Goal: Feedback & Contribution: Submit feedback/report problem

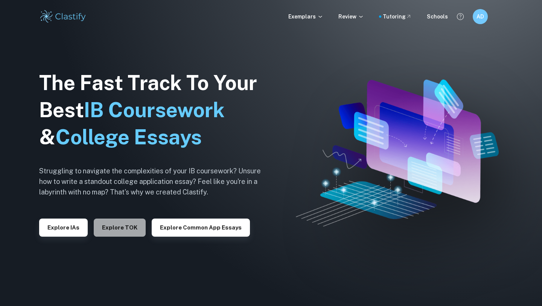
click at [116, 225] on button "Explore TOK" at bounding box center [120, 227] width 52 height 18
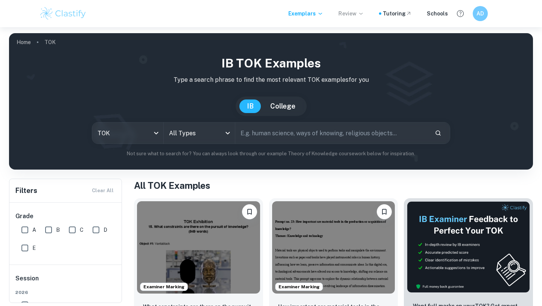
click at [360, 17] on p "Review" at bounding box center [351, 13] width 26 height 8
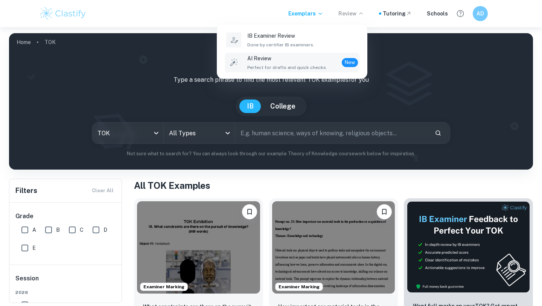
click at [325, 62] on div "AI Review Perfect for drafts and quick checks. New" at bounding box center [302, 62] width 111 height 17
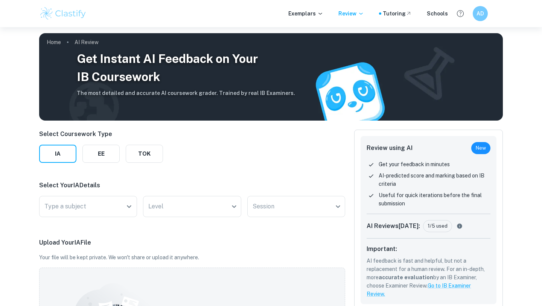
click at [139, 155] on button "TOK" at bounding box center [144, 154] width 37 height 18
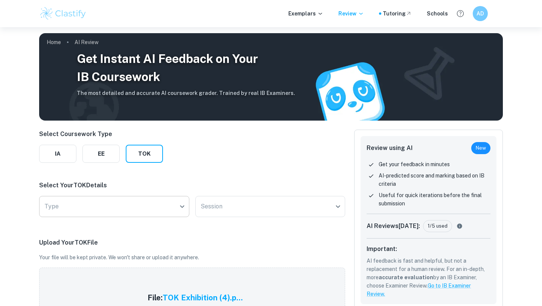
click at [114, 211] on body "We value your privacy We use cookies to enhance your browsing experience, serve…" at bounding box center [271, 180] width 542 height 306
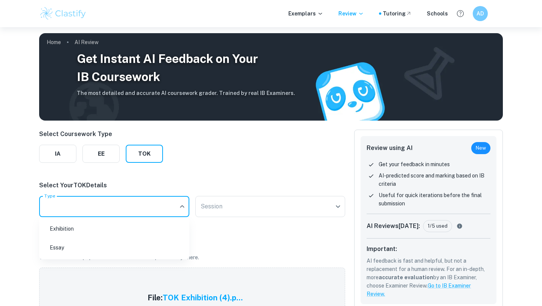
click at [98, 228] on li "Exhibition" at bounding box center [114, 228] width 144 height 17
type input "Exhibition"
click at [244, 205] on body "We value your privacy We use cookies to enhance your browsing experience, serve…" at bounding box center [271, 180] width 542 height 306
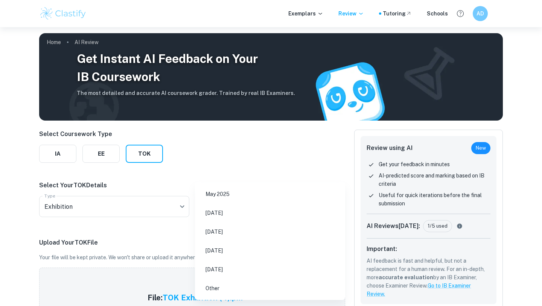
click at [237, 224] on li "May 2026" at bounding box center [270, 231] width 144 height 17
type input "M26"
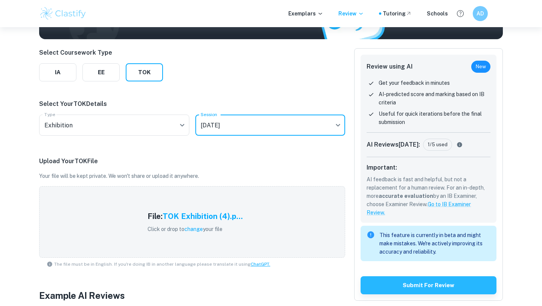
scroll to position [178, 0]
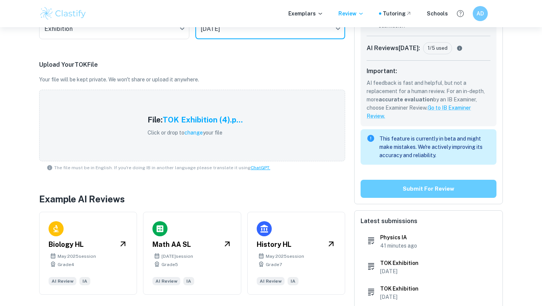
click at [388, 185] on button "Submit for review" at bounding box center [429, 189] width 136 height 18
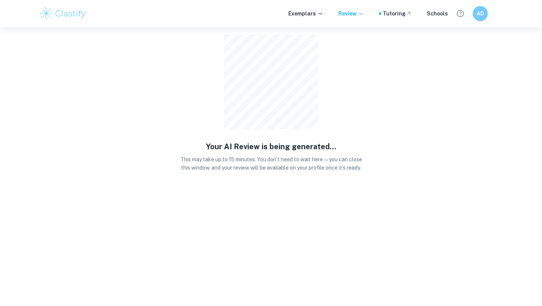
scroll to position [0, 0]
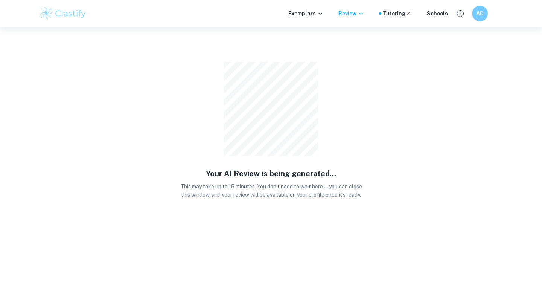
click at [473, 14] on div "AD" at bounding box center [480, 14] width 16 height 16
click at [447, 40] on h6 "Dashboard" at bounding box center [458, 38] width 29 height 8
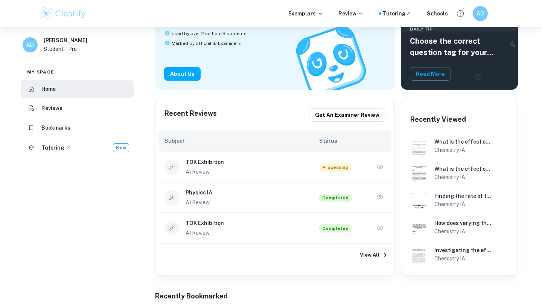
scroll to position [118, 0]
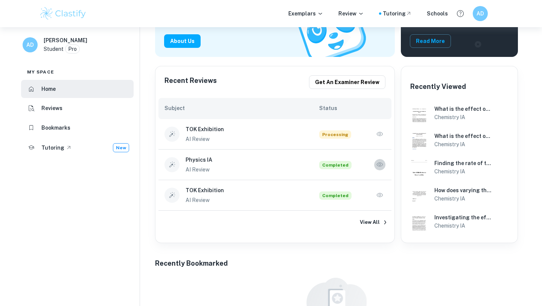
click at [379, 168] on button "button" at bounding box center [379, 164] width 11 height 11
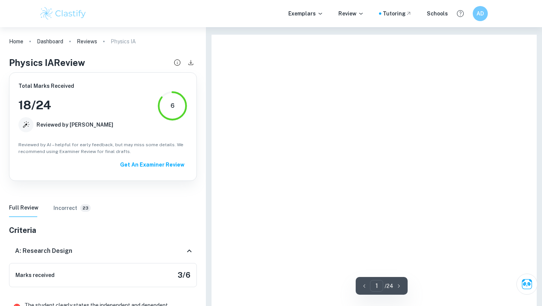
scroll to position [94, 0]
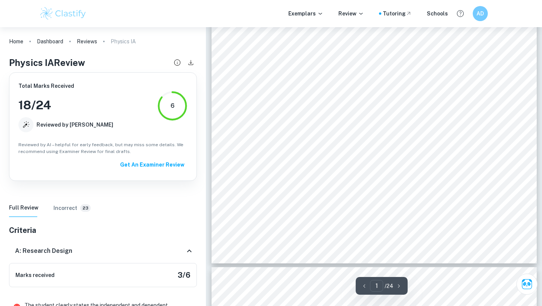
type input "2"
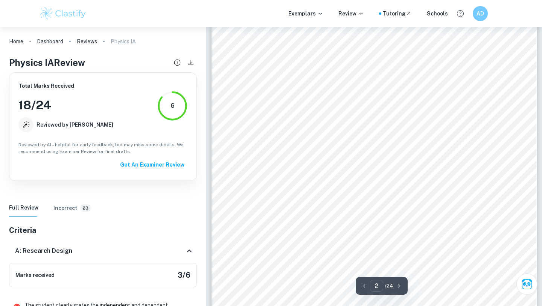
scroll to position [485, 0]
click at [58, 44] on link "Dashboard" at bounding box center [50, 41] width 26 height 11
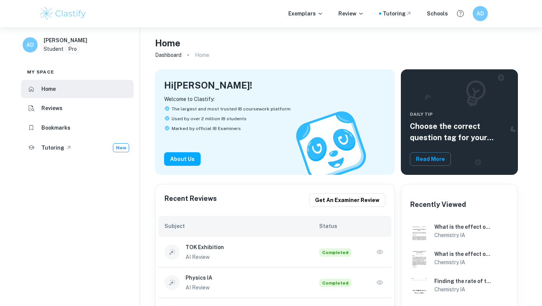
click at [382, 254] on icon "button" at bounding box center [380, 252] width 8 height 8
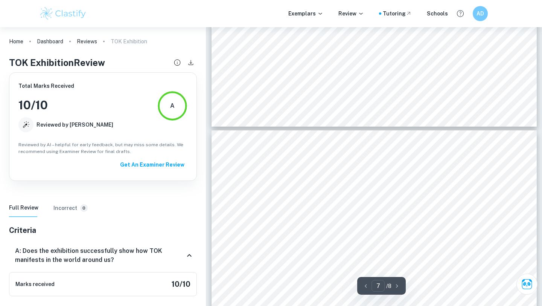
type input "8"
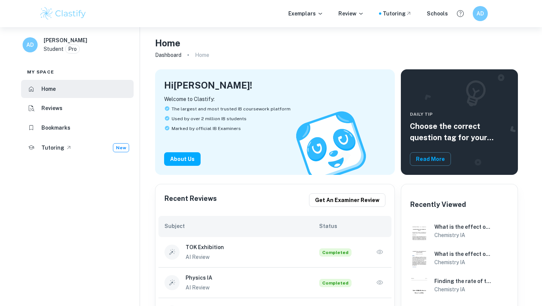
scroll to position [70, 0]
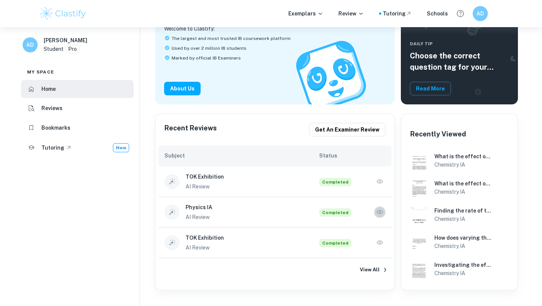
click at [380, 210] on icon "button" at bounding box center [380, 212] width 8 height 8
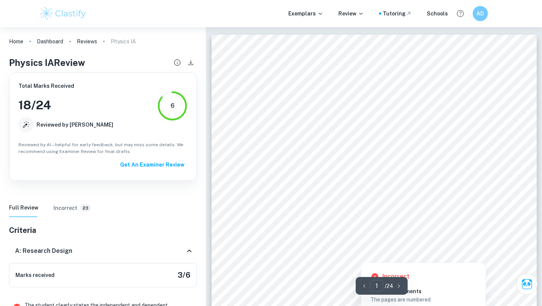
click at [352, 236] on div at bounding box center [364, 238] width 226 height 11
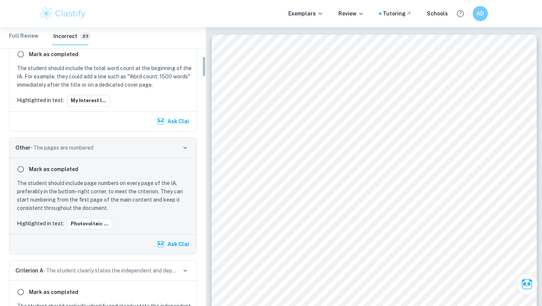
scroll to position [387, 0]
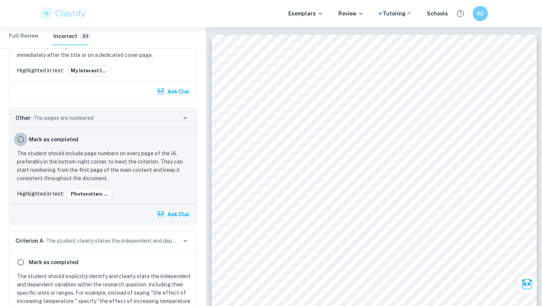
click at [18, 142] on input "radio" at bounding box center [21, 139] width 14 height 14
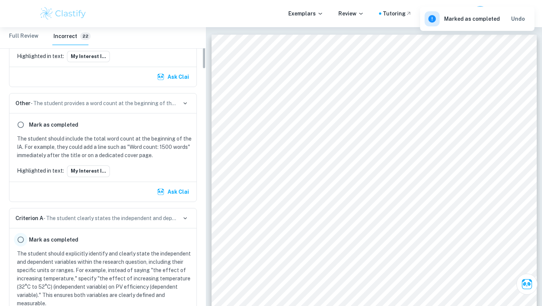
scroll to position [256, 0]
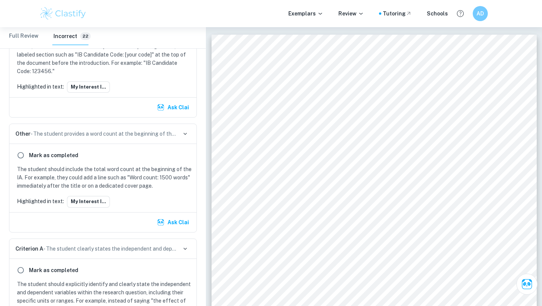
drag, startPoint x: 20, startPoint y: 150, endPoint x: 19, endPoint y: 138, distance: 12.4
click at [19, 138] on div "Other - The student provides a word count at the beginning of the document Mark…" at bounding box center [103, 177] width 188 height 108
click at [80, 18] on img at bounding box center [63, 13] width 48 height 15
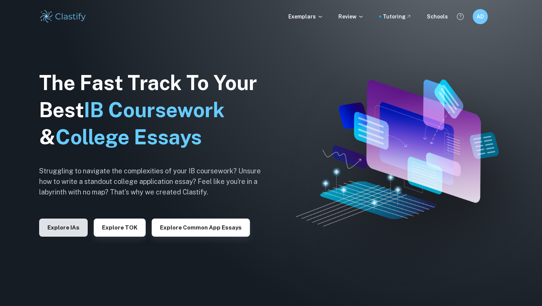
click at [53, 224] on button "Explore IAs" at bounding box center [63, 227] width 49 height 18
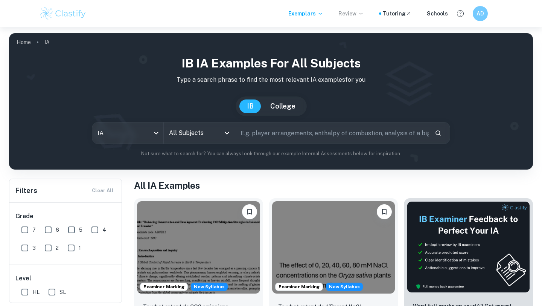
click at [358, 11] on p "Review" at bounding box center [351, 13] width 26 height 8
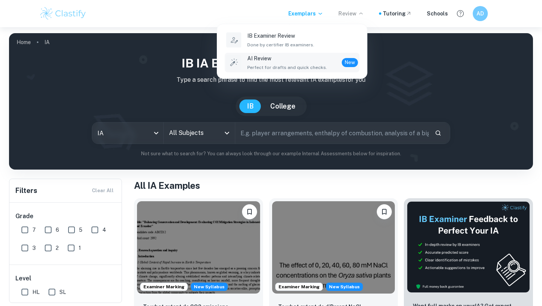
click at [289, 59] on p "AI Review" at bounding box center [287, 58] width 80 height 8
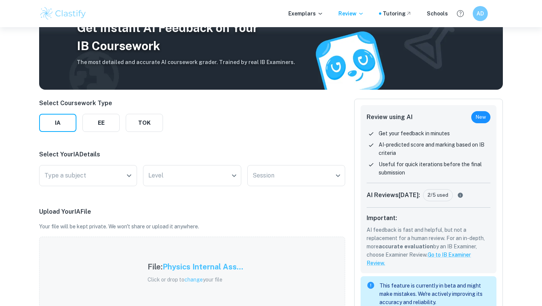
scroll to position [38, 0]
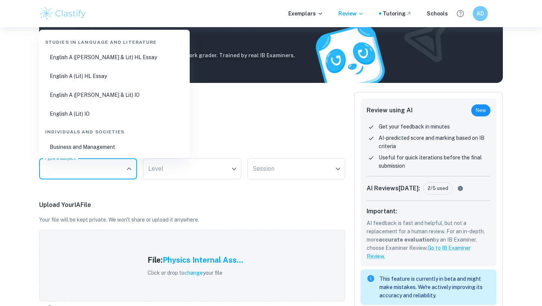
click at [116, 173] on input "Type a subject" at bounding box center [83, 168] width 80 height 14
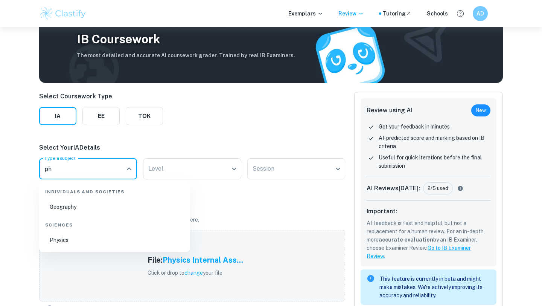
click at [60, 237] on li "Physics" at bounding box center [114, 239] width 145 height 17
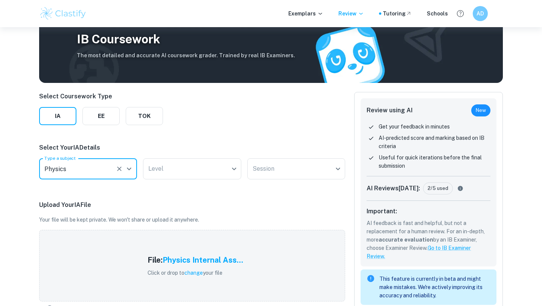
type input "Physics"
click at [172, 182] on div "Select Coursework Type IA EE TOK Select Your IA Details Type a subject Physics …" at bounding box center [192, 263] width 306 height 342
click at [169, 177] on body "We value your privacy We use cookies to enhance your browsing experience, serve…" at bounding box center [271, 142] width 542 height 306
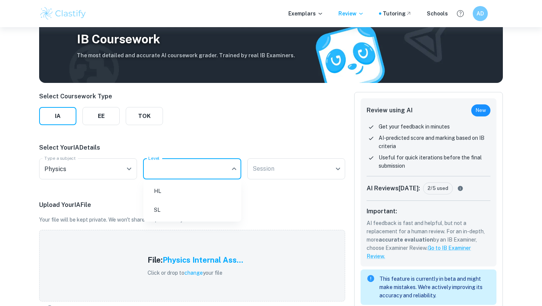
click at [166, 193] on li "HL" at bounding box center [192, 190] width 92 height 17
type input "HL"
click at [310, 173] on body "We value your privacy We use cookies to enhance your browsing experience, serve…" at bounding box center [271, 142] width 542 height 306
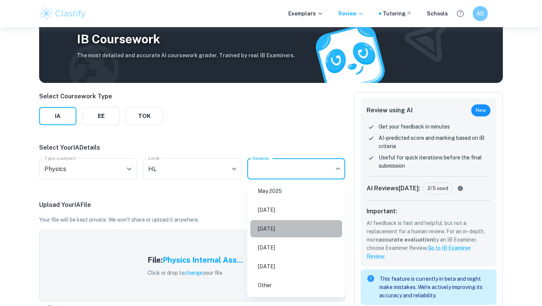
click at [274, 226] on li "May 2026" at bounding box center [296, 228] width 92 height 17
type input "M26"
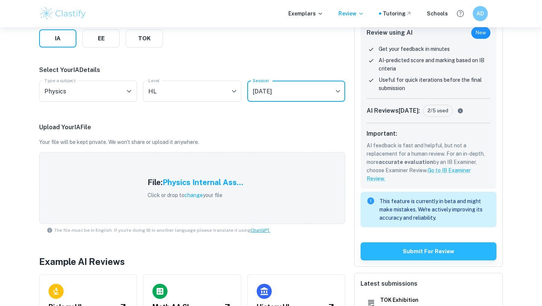
scroll to position [210, 0]
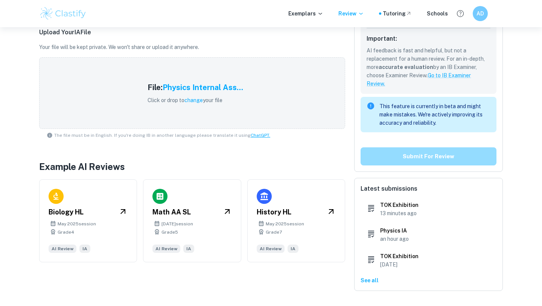
click at [387, 156] on button "Submit for review" at bounding box center [429, 156] width 136 height 18
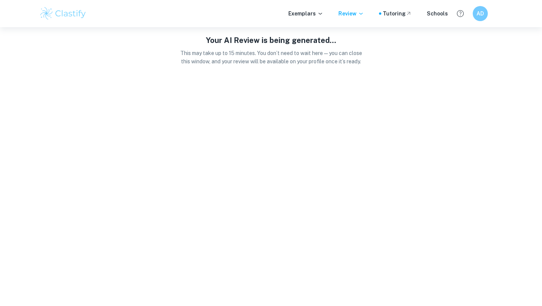
scroll to position [0, 0]
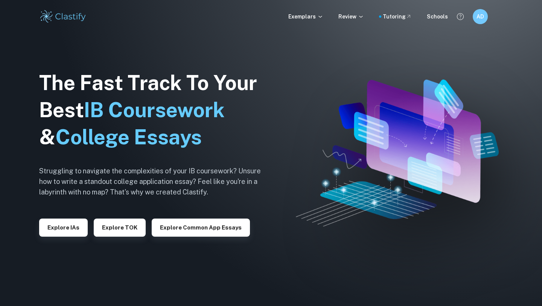
click at [479, 25] on div "Exemplars Review Tutoring Schools AD" at bounding box center [271, 16] width 542 height 33
click at [479, 20] on div "AD" at bounding box center [480, 16] width 15 height 15
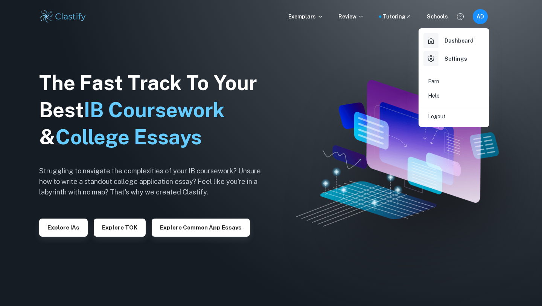
click at [457, 42] on h6 "Dashboard" at bounding box center [458, 41] width 29 height 8
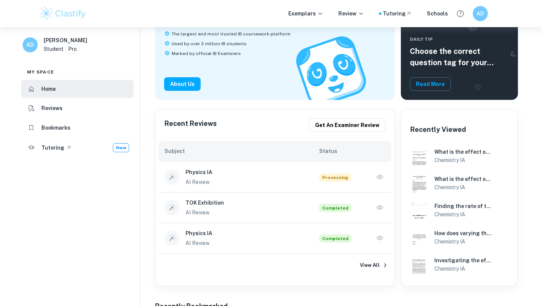
scroll to position [107, 0]
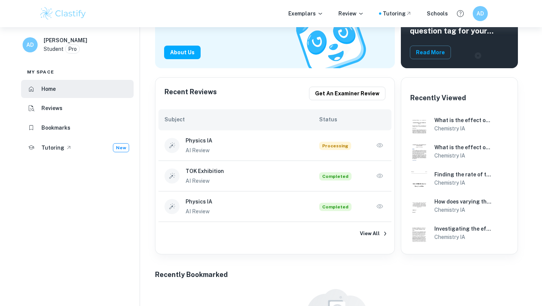
click at [382, 175] on icon "button" at bounding box center [380, 175] width 6 height 4
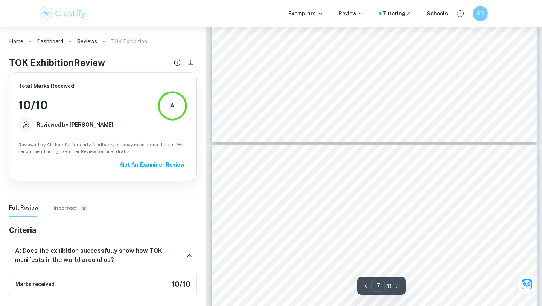
type input "8"
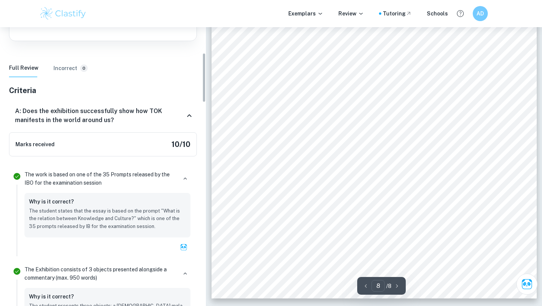
scroll to position [155, 0]
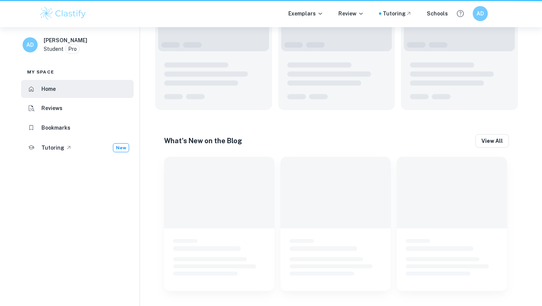
scroll to position [107, 0]
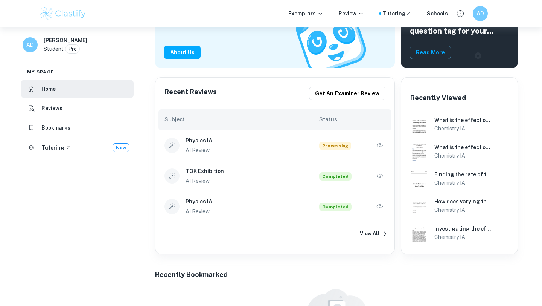
click at [380, 147] on icon "button" at bounding box center [380, 146] width 8 height 8
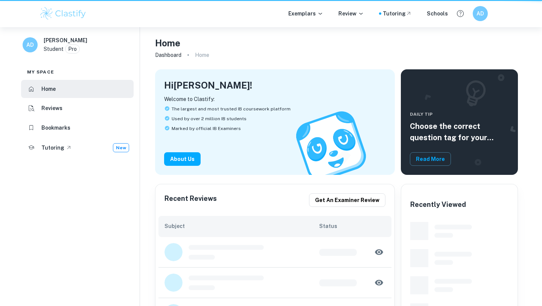
scroll to position [107, 0]
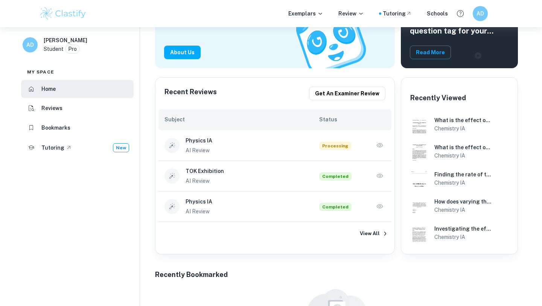
click at [375, 201] on link at bounding box center [379, 206] width 11 height 11
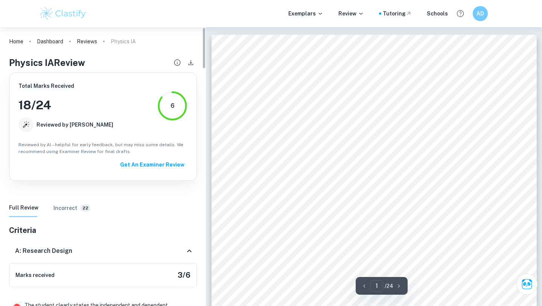
scroll to position [124, 0]
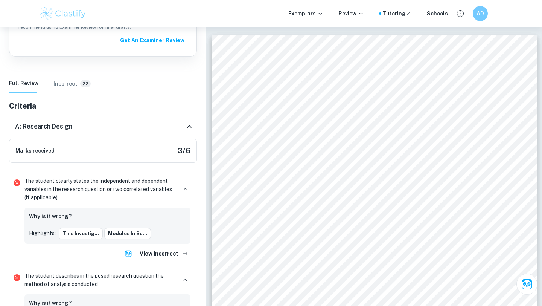
click at [105, 175] on div "The student clearly states the independent and dependent variables in the resea…" at bounding box center [107, 218] width 172 height 88
click at [110, 186] on p "The student clearly states the independent and dependent variables in the resea…" at bounding box center [100, 189] width 152 height 25
click at [180, 189] on button "button" at bounding box center [185, 189] width 11 height 11
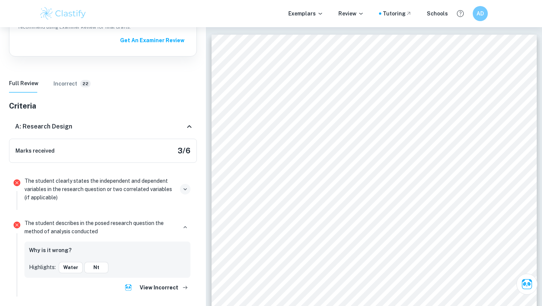
click at [180, 189] on button "button" at bounding box center [185, 189] width 11 height 11
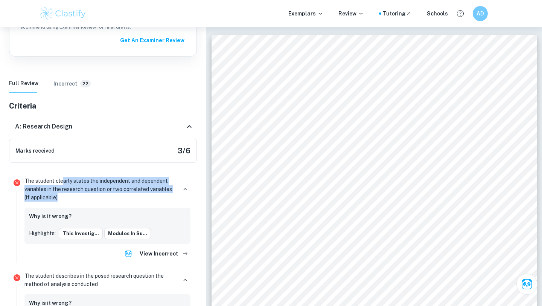
drag, startPoint x: 63, startPoint y: 183, endPoint x: 91, endPoint y: 193, distance: 29.6
click at [91, 193] on p "The student clearly states the independent and dependent variables in the resea…" at bounding box center [100, 189] width 152 height 25
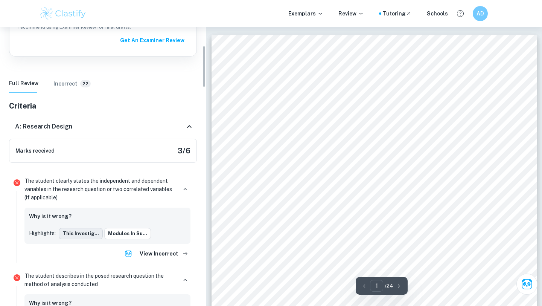
click at [77, 236] on button "This investig..." at bounding box center [81, 233] width 44 height 11
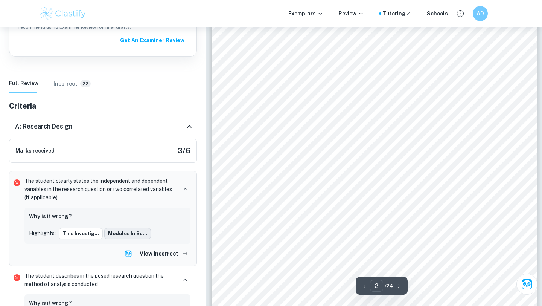
click at [109, 232] on button "modules in su..." at bounding box center [127, 233] width 47 height 11
click at [156, 254] on button "View Incorrect" at bounding box center [164, 254] width 54 height 14
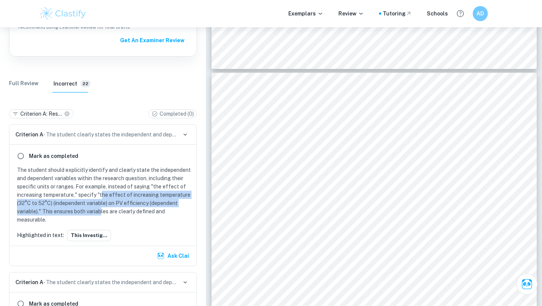
drag, startPoint x: 102, startPoint y: 195, endPoint x: 102, endPoint y: 208, distance: 13.5
click at [102, 208] on p "The student should explicitly identify and clearly state the independent and de…" at bounding box center [104, 195] width 175 height 58
click at [101, 191] on p "The student should explicitly identify and clearly state the independent and de…" at bounding box center [104, 195] width 175 height 58
drag, startPoint x: 100, startPoint y: 194, endPoint x: 40, endPoint y: 213, distance: 63.9
click at [40, 213] on p "The student should explicitly identify and clearly state the independent and de…" at bounding box center [104, 195] width 175 height 58
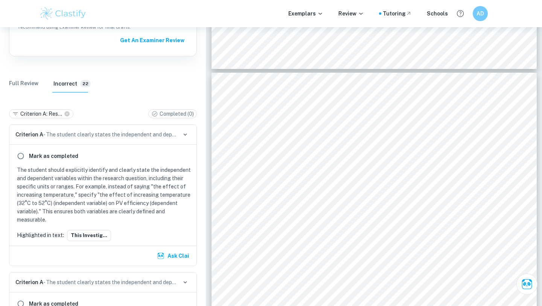
click at [36, 207] on p "The student should explicitly identify and clearly state the independent and de…" at bounding box center [104, 195] width 175 height 58
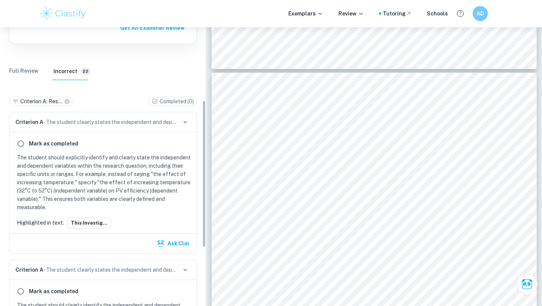
scroll to position [138, 0]
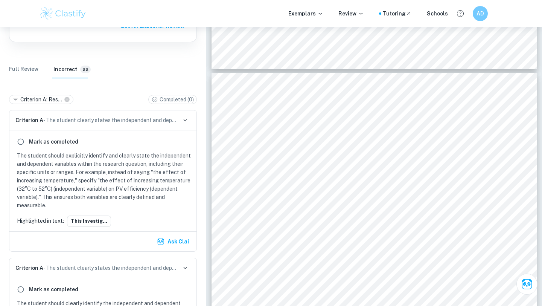
click at [32, 142] on h6 "Mark as completed" at bounding box center [53, 141] width 49 height 8
click at [22, 145] on input "radio" at bounding box center [21, 142] width 14 height 14
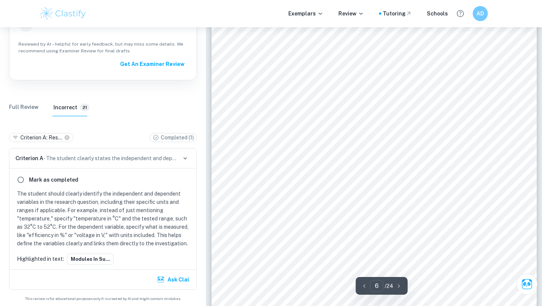
scroll to position [2386, 0]
click at [88, 259] on button "modules in su..." at bounding box center [90, 258] width 47 height 11
click at [88, 258] on button "modules in su..." at bounding box center [90, 258] width 47 height 11
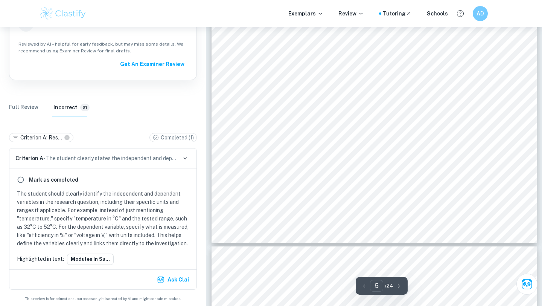
scroll to position [2090, 0]
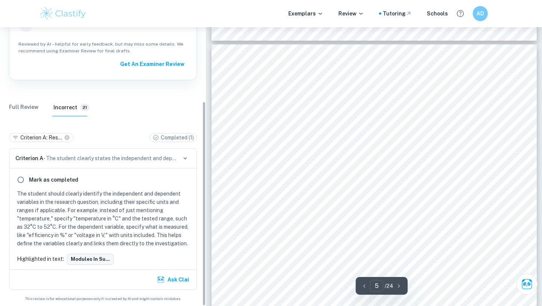
click at [87, 258] on button "modules in su..." at bounding box center [90, 258] width 47 height 11
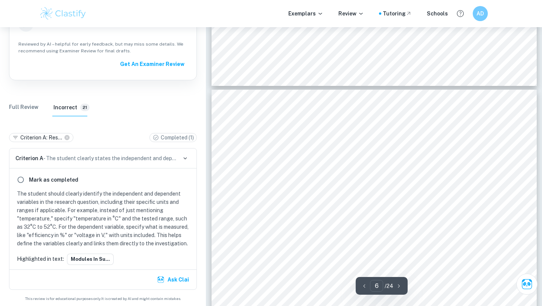
type input "5"
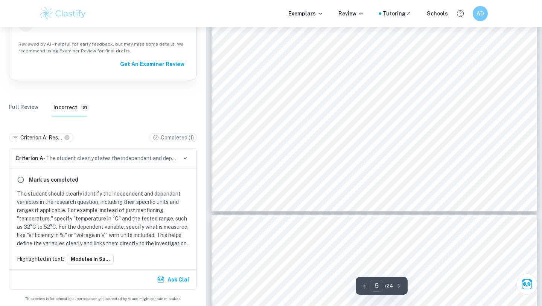
scroll to position [2100, 0]
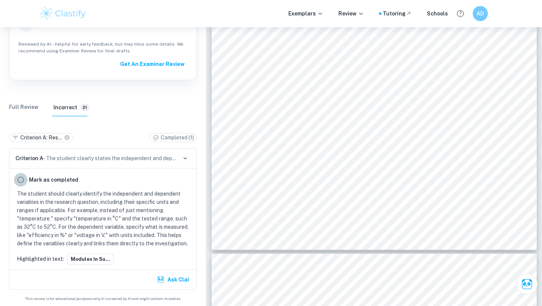
click at [21, 177] on input "radio" at bounding box center [21, 180] width 14 height 14
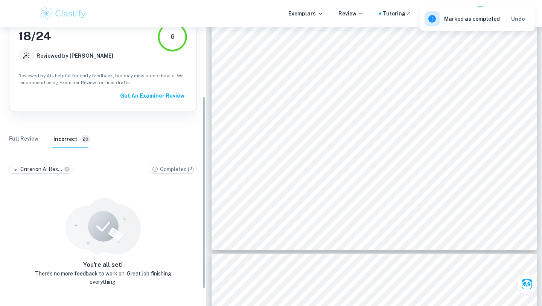
scroll to position [100, 0]
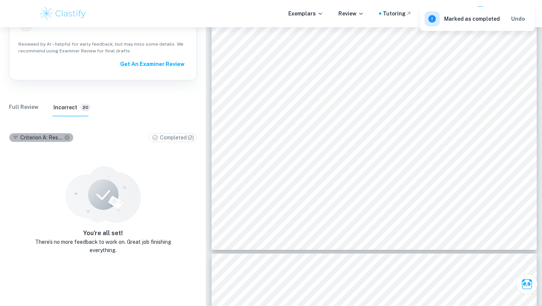
click at [66, 135] on icon at bounding box center [66, 137] width 5 height 5
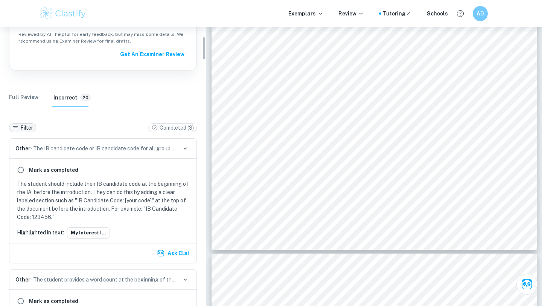
scroll to position [111, 0]
click at [20, 167] on input "radio" at bounding box center [21, 170] width 14 height 14
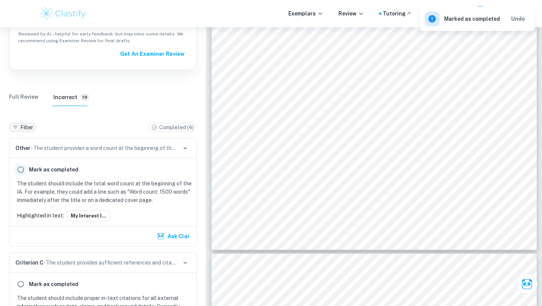
click at [19, 166] on input "radio" at bounding box center [21, 170] width 14 height 14
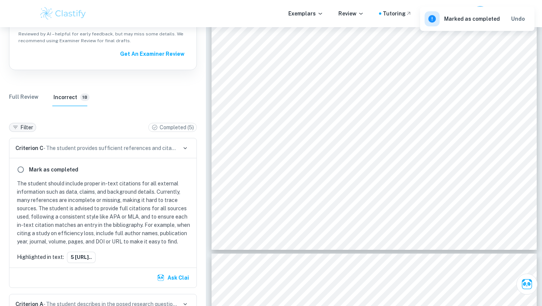
click at [155, 148] on p "Criterion C - The student provides sufficient references and citations to the p…" at bounding box center [95, 148] width 161 height 8
click at [179, 148] on div "Criterion C - The student provides sufficient references and citations to the p…" at bounding box center [102, 148] width 187 height 20
click at [187, 146] on icon "button" at bounding box center [185, 148] width 7 height 7
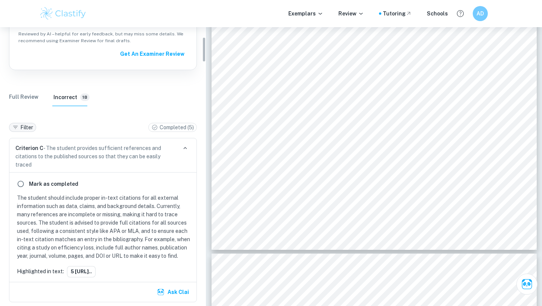
scroll to position [126, 0]
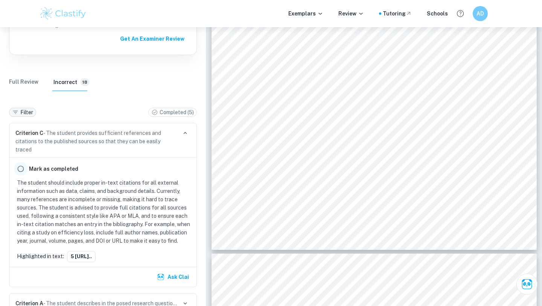
click at [20, 165] on input "radio" at bounding box center [21, 169] width 14 height 14
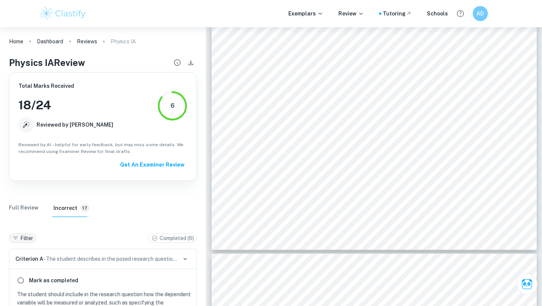
scroll to position [149, 0]
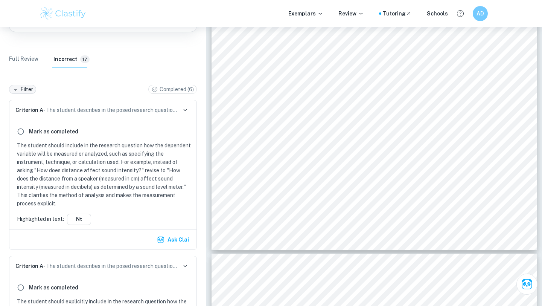
click at [177, 111] on div "Criterion A - The student describes in the posed research question the method o…" at bounding box center [102, 110] width 187 height 20
click at [179, 111] on div "Criterion A - The student describes in the posed research question the method o…" at bounding box center [102, 110] width 187 height 20
click at [187, 108] on icon "button" at bounding box center [185, 110] width 7 height 7
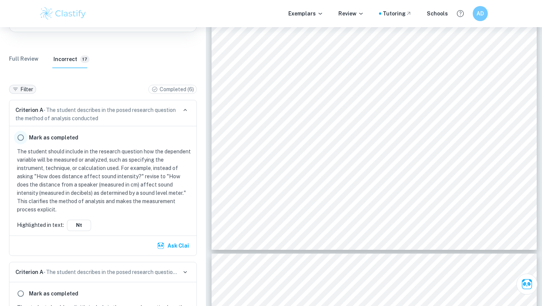
click at [22, 143] on input "radio" at bounding box center [21, 138] width 14 height 14
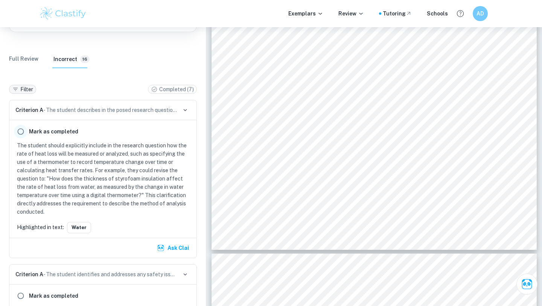
click at [23, 131] on input "radio" at bounding box center [21, 132] width 14 height 14
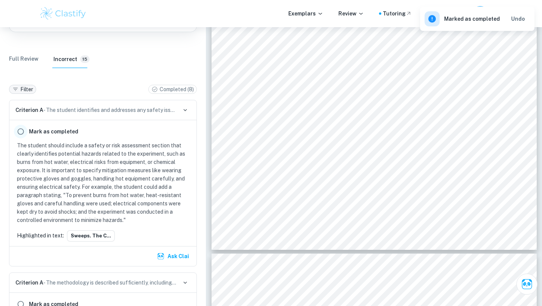
click at [18, 134] on input "radio" at bounding box center [21, 132] width 14 height 14
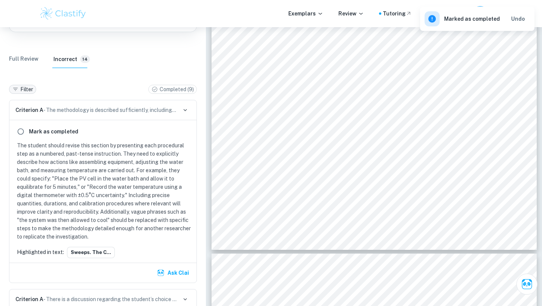
click at [130, 114] on div "Criterion A - The methodology is described sufficiently, including detailed ste…" at bounding box center [102, 110] width 187 height 20
click at [176, 114] on p "Criterion A - The methodology is described sufficiently, including detailed ste…" at bounding box center [95, 110] width 161 height 8
click at [21, 127] on input "radio" at bounding box center [21, 132] width 14 height 14
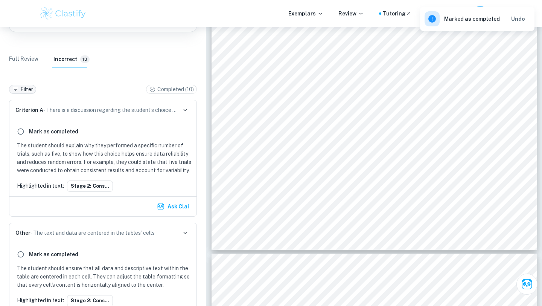
click at [164, 114] on div "Criterion A - There is a discussion regarding the student’s choice of the follo…" at bounding box center [102, 110] width 187 height 20
click at [182, 110] on icon "button" at bounding box center [185, 110] width 7 height 7
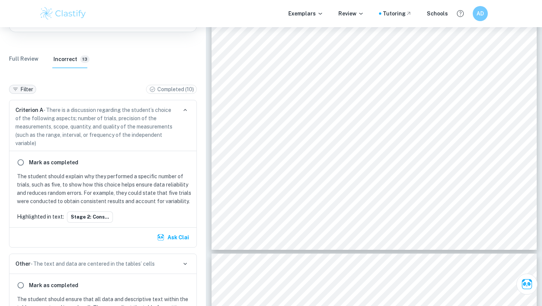
click at [182, 111] on icon "button" at bounding box center [185, 110] width 7 height 7
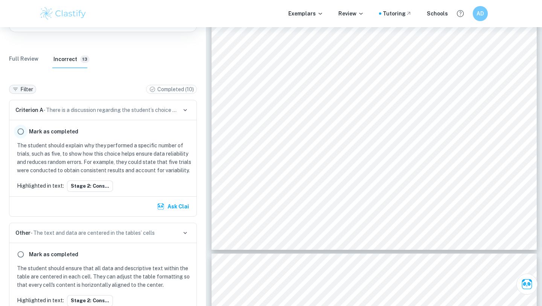
click at [25, 131] on input "radio" at bounding box center [21, 132] width 14 height 14
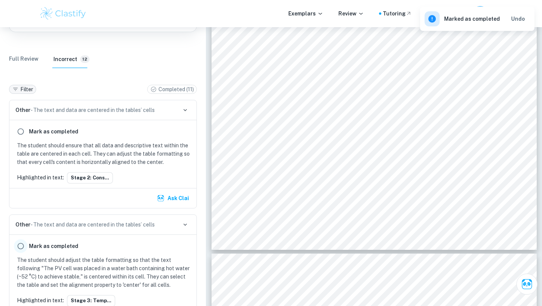
click at [17, 247] on input "radio" at bounding box center [21, 246] width 14 height 14
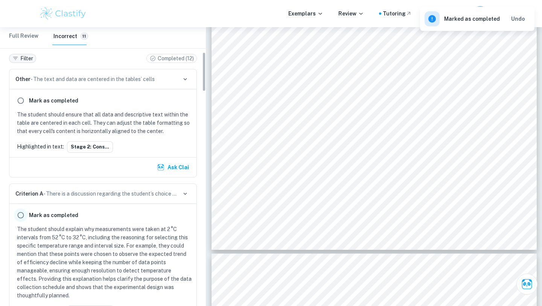
scroll to position [175, 0]
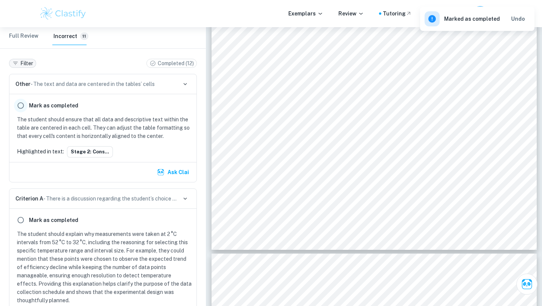
click at [24, 107] on input "radio" at bounding box center [21, 106] width 14 height 14
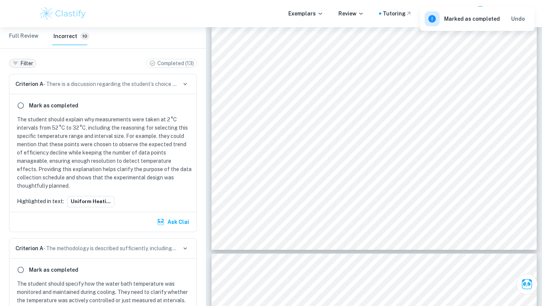
click at [96, 87] on p "Criterion A - There is a discussion regarding the student’s choice of the follo…" at bounding box center [95, 84] width 161 height 8
click at [187, 82] on icon "button" at bounding box center [185, 84] width 7 height 7
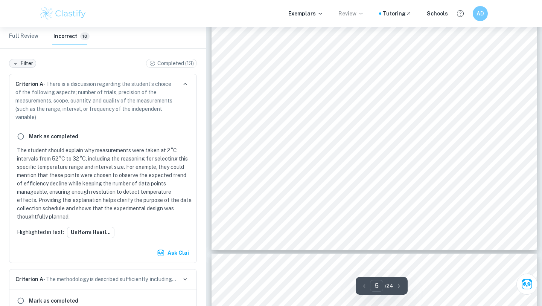
click at [352, 11] on p "Review" at bounding box center [351, 13] width 26 height 8
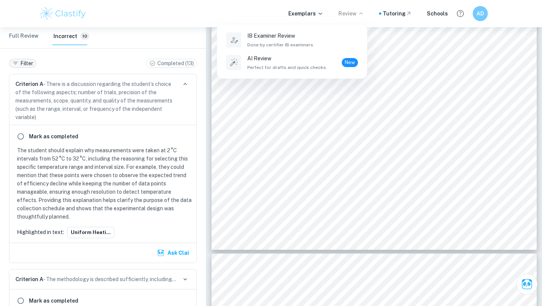
click at [475, 20] on div at bounding box center [271, 153] width 542 height 306
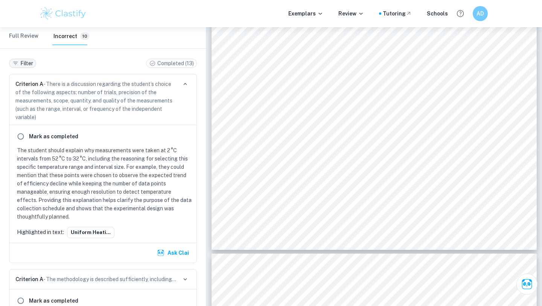
click at [475, 20] on div at bounding box center [271, 153] width 542 height 306
click at [475, 20] on div "AD" at bounding box center [488, 13] width 30 height 15
click at [486, 5] on div "Exemplars Review Tutoring Schools AD" at bounding box center [271, 13] width 542 height 27
click at [481, 11] on h6 "AD" at bounding box center [479, 13] width 9 height 9
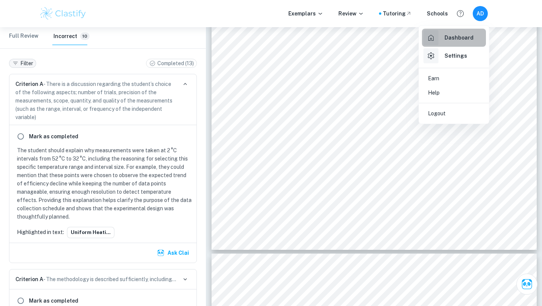
click at [447, 45] on link "Dashboard" at bounding box center [454, 38] width 64 height 18
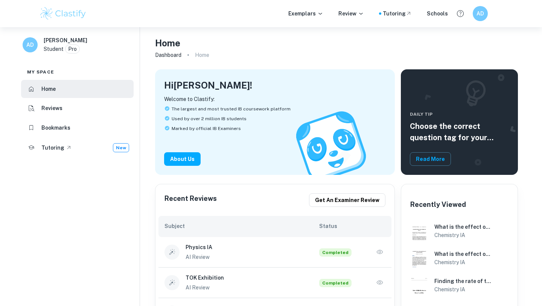
click at [380, 250] on icon "button" at bounding box center [380, 252] width 8 height 8
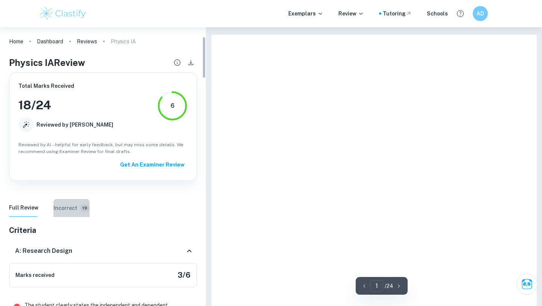
click at [68, 199] on button "Incorrect 19" at bounding box center [71, 208] width 36 height 18
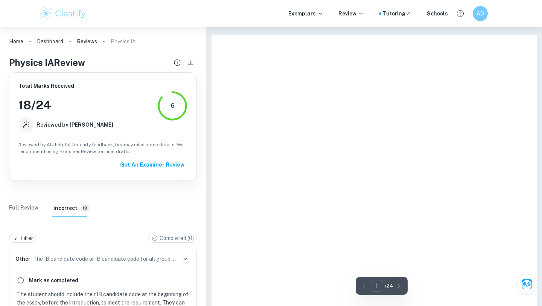
scroll to position [65, 0]
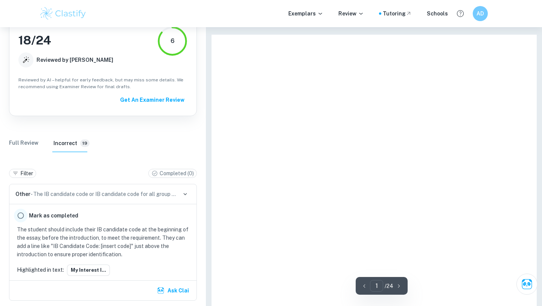
click at [22, 208] on input "radio" at bounding box center [21, 215] width 14 height 14
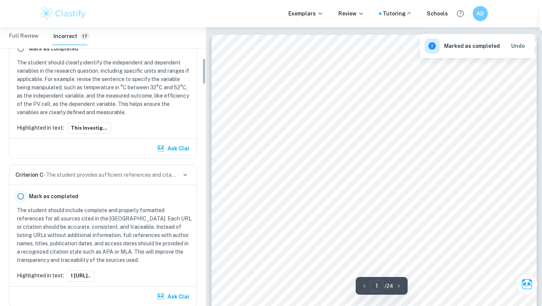
scroll to position [324, 0]
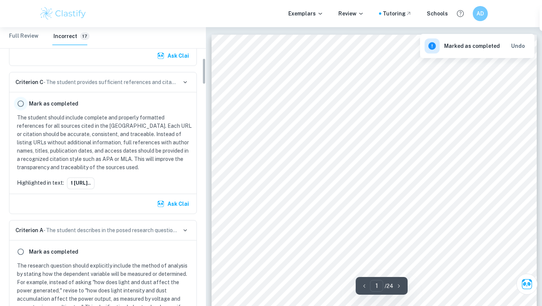
click at [23, 108] on input "radio" at bounding box center [21, 104] width 14 height 14
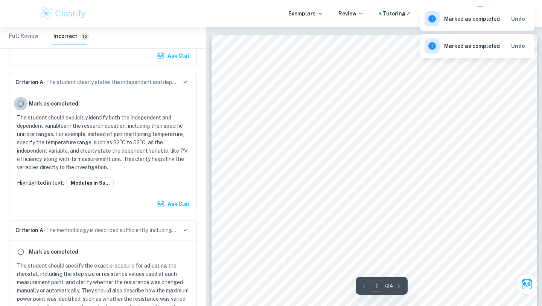
click at [23, 108] on input "radio" at bounding box center [21, 104] width 14 height 14
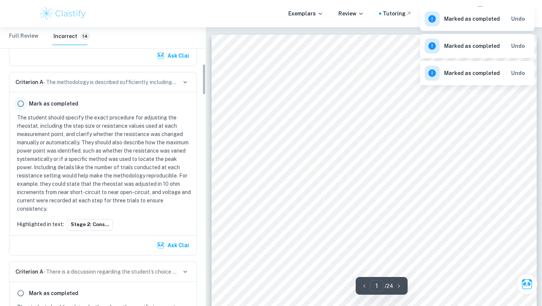
click at [23, 107] on input "radio" at bounding box center [21, 104] width 14 height 14
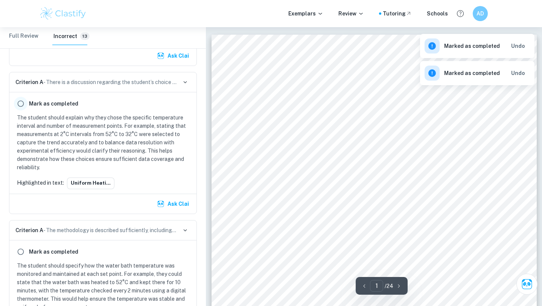
click at [22, 107] on input "radio" at bounding box center [21, 104] width 14 height 14
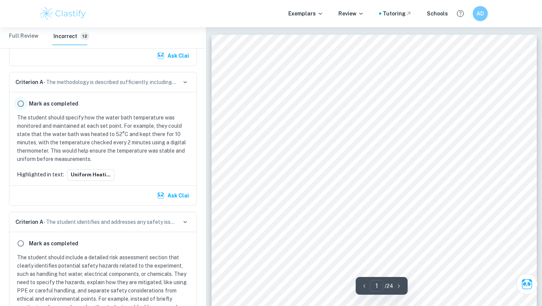
click at [22, 107] on input "radio" at bounding box center [21, 104] width 14 height 14
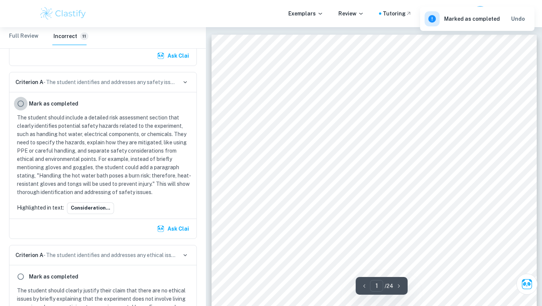
click at [22, 107] on input "radio" at bounding box center [21, 104] width 14 height 14
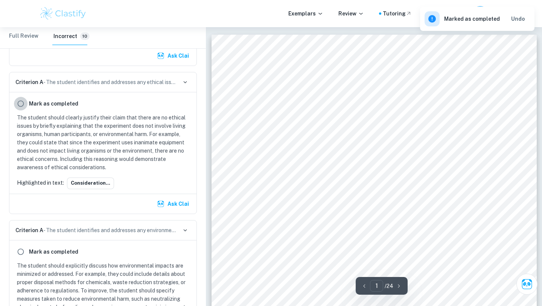
click at [22, 107] on input "radio" at bounding box center [21, 104] width 14 height 14
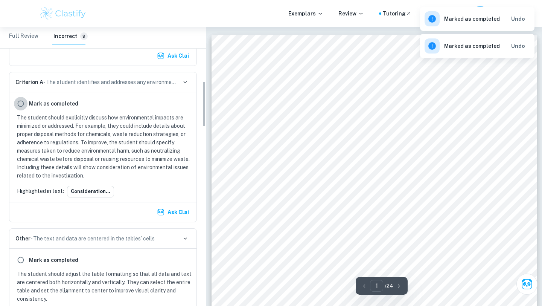
click at [22, 107] on input "radio" at bounding box center [21, 104] width 14 height 14
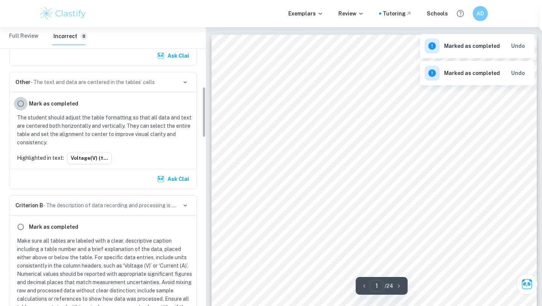
click at [22, 107] on input "radio" at bounding box center [21, 104] width 14 height 14
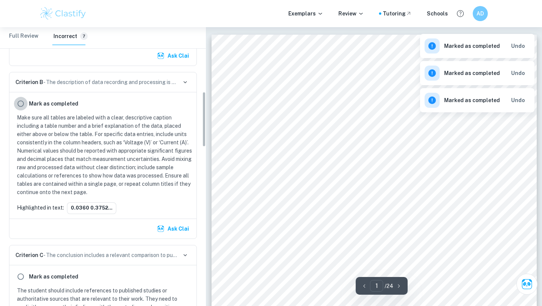
click at [22, 107] on input "radio" at bounding box center [21, 104] width 14 height 14
click at [22, 269] on input "radio" at bounding box center [21, 276] width 14 height 14
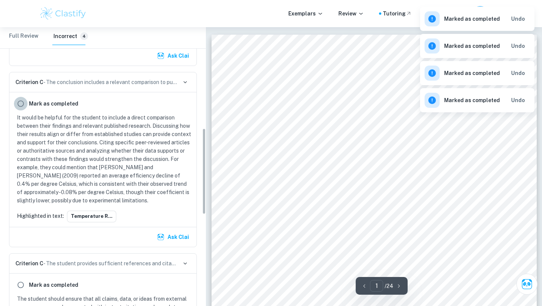
click at [21, 107] on input "radio" at bounding box center [21, 104] width 14 height 14
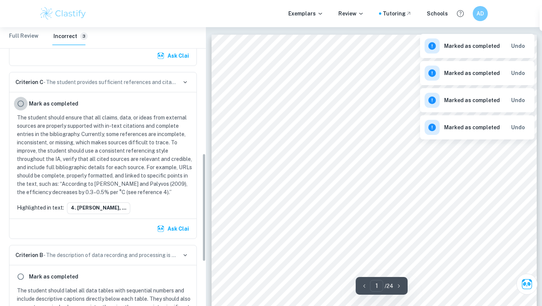
click at [21, 107] on input "radio" at bounding box center [21, 104] width 14 height 14
click at [21, 65] on div "Ask Clai" at bounding box center [102, 56] width 187 height 20
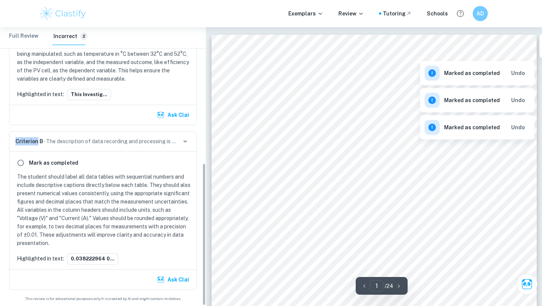
scroll to position [265, 0]
click at [21, 107] on div "Ask Clai" at bounding box center [102, 115] width 187 height 20
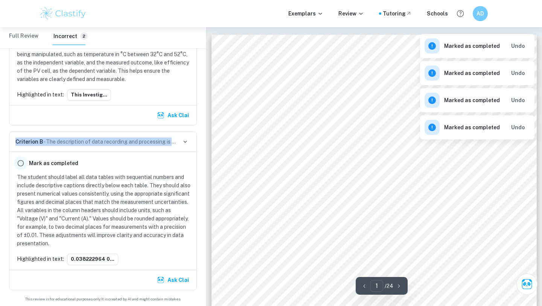
click at [17, 161] on input "radio" at bounding box center [21, 163] width 14 height 14
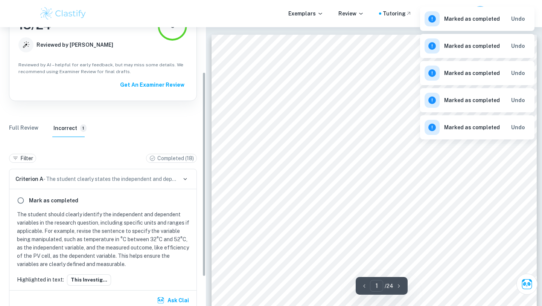
scroll to position [58, 0]
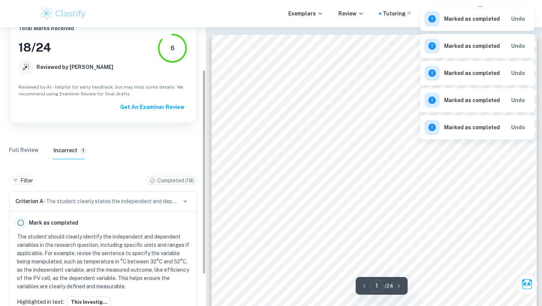
click at [23, 225] on input "radio" at bounding box center [21, 223] width 14 height 14
